Goal: Task Accomplishment & Management: Use online tool/utility

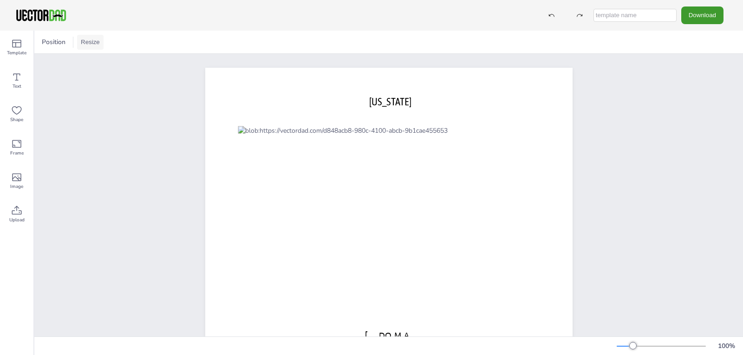
click at [94, 43] on button "Resize" at bounding box center [90, 42] width 26 height 15
click at [99, 63] on li "US Letter Landscape (11in x 8.5in)" at bounding box center [133, 61] width 112 height 18
click at [14, 110] on icon at bounding box center [16, 110] width 11 height 11
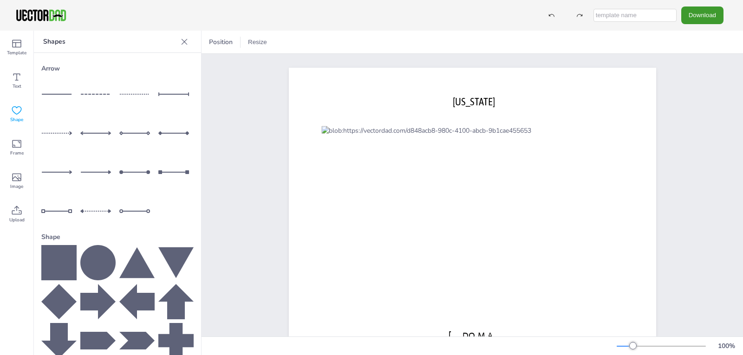
click at [64, 256] on icon at bounding box center [58, 262] width 35 height 35
drag, startPoint x: 512, startPoint y: 165, endPoint x: 363, endPoint y: 250, distance: 171.7
click at [364, 253] on div "[US_STATE] [DOMAIN_NAME]" at bounding box center [472, 210] width 367 height 284
drag, startPoint x: 431, startPoint y: 249, endPoint x: 483, endPoint y: 239, distance: 52.9
click at [498, 237] on div "[US_STATE] [DOMAIN_NAME]" at bounding box center [472, 210] width 367 height 284
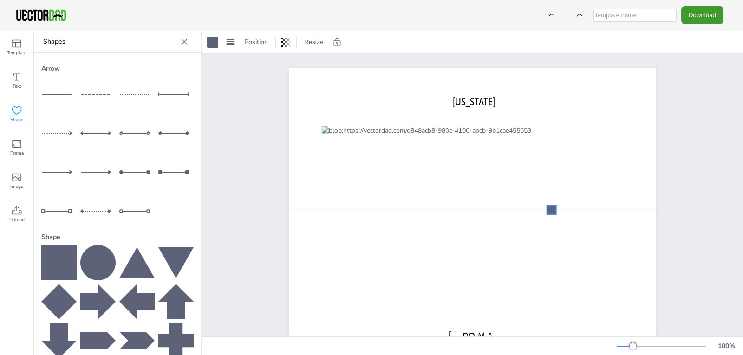
drag, startPoint x: 432, startPoint y: 247, endPoint x: 549, endPoint y: 209, distance: 123.1
click at [549, 209] on div at bounding box center [551, 209] width 9 height 9
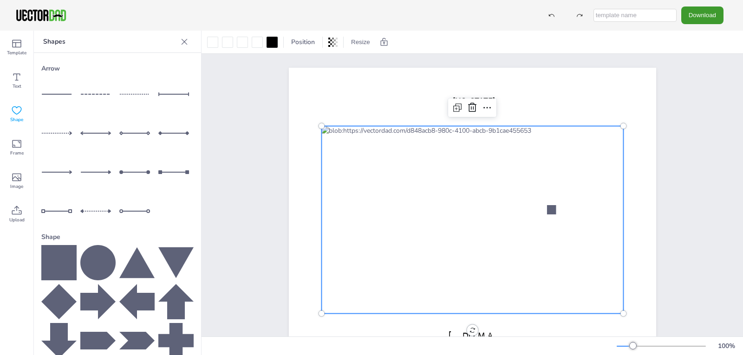
drag, startPoint x: 609, startPoint y: 209, endPoint x: 602, endPoint y: 209, distance: 6.5
click at [608, 209] on div at bounding box center [472, 220] width 302 height 188
drag, startPoint x: 574, startPoint y: 124, endPoint x: 567, endPoint y: 127, distance: 7.7
click at [568, 125] on div at bounding box center [472, 210] width 367 height 284
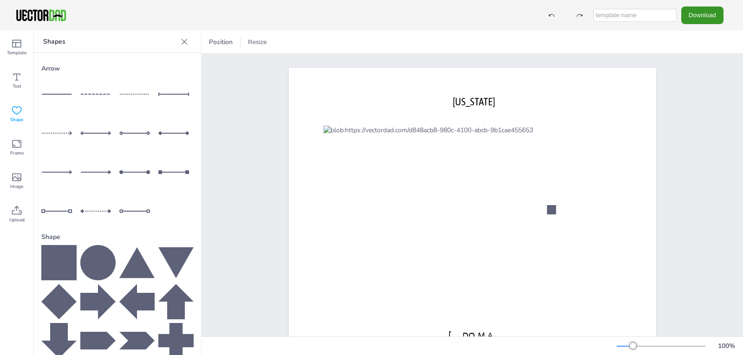
click at [689, 23] on button "Download" at bounding box center [703, 15] width 42 height 17
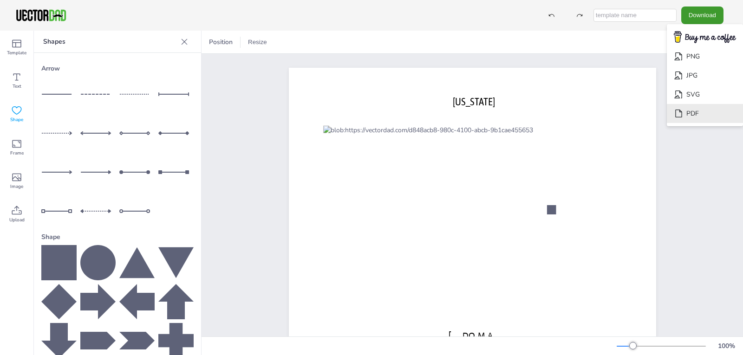
click at [702, 116] on li "PDF" at bounding box center [705, 113] width 76 height 19
